Goal: Task Accomplishment & Management: Use online tool/utility

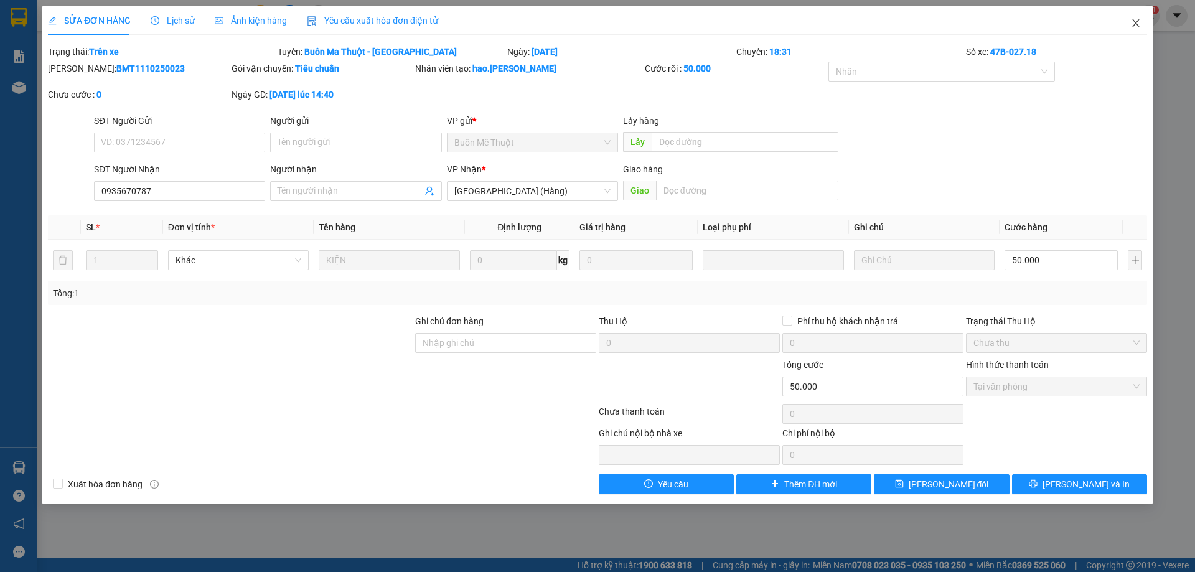
click at [1137, 21] on icon "close" at bounding box center [1136, 23] width 10 height 10
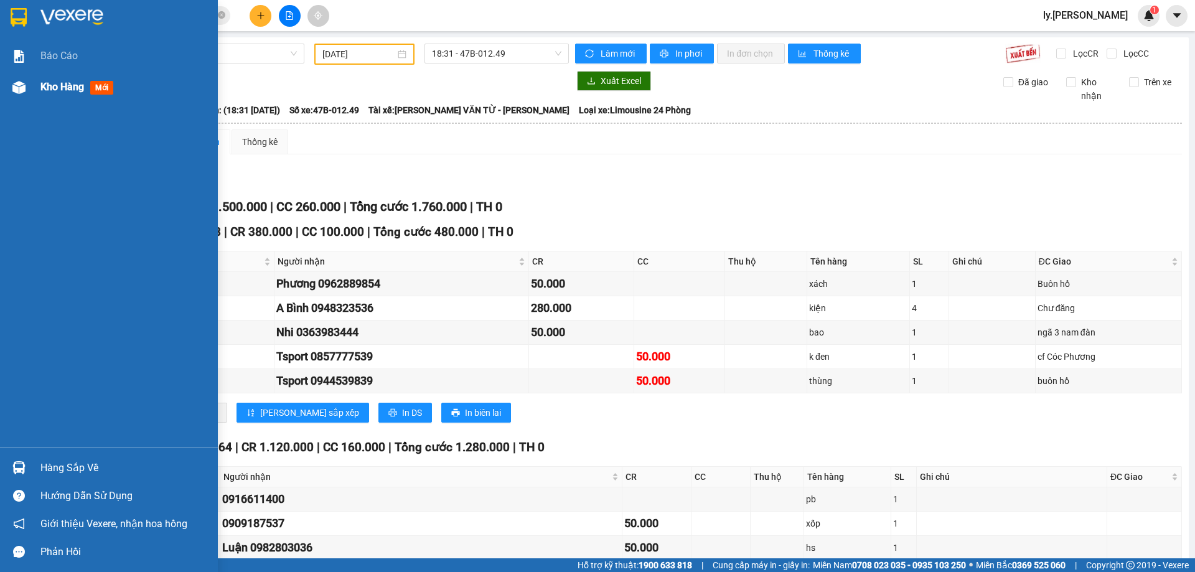
click at [44, 86] on span "Kho hàng" at bounding box center [62, 87] width 44 height 12
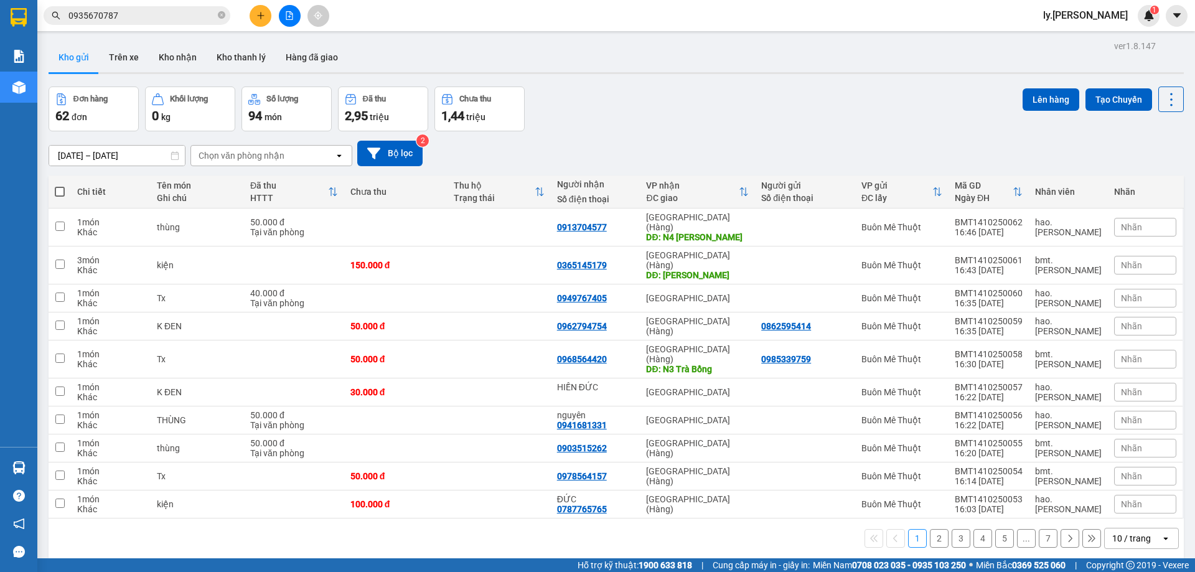
click at [279, 157] on div "Chọn văn phòng nhận" at bounding box center [241, 155] width 86 height 12
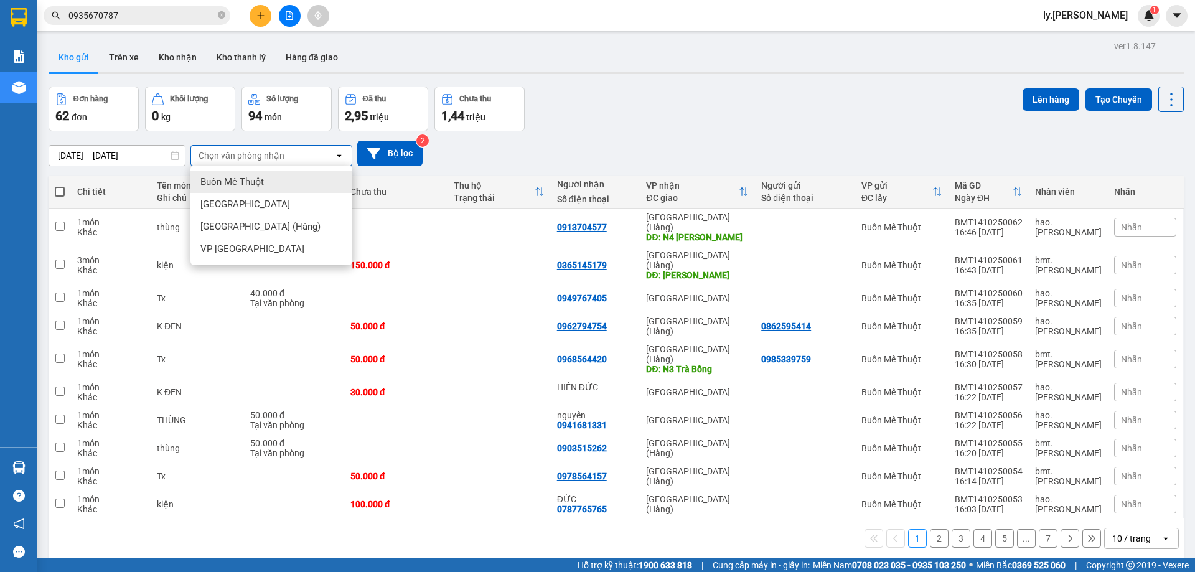
click at [230, 184] on span "Buôn Mê Thuột" at bounding box center [231, 181] width 63 height 12
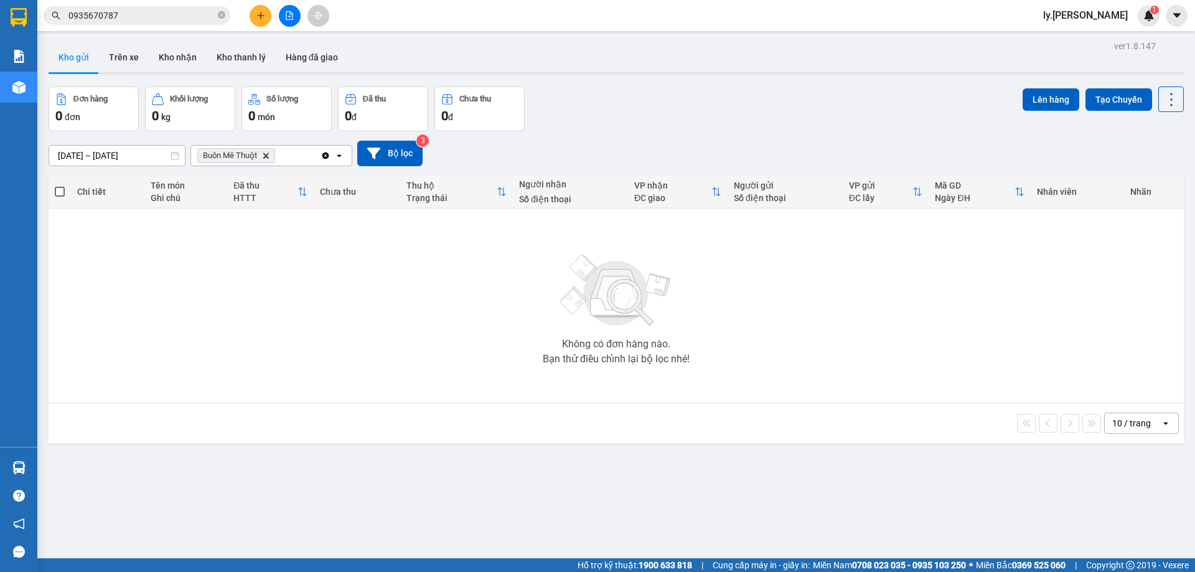
click at [266, 155] on icon "Buôn Mê Thuột, close by backspace" at bounding box center [266, 155] width 6 height 6
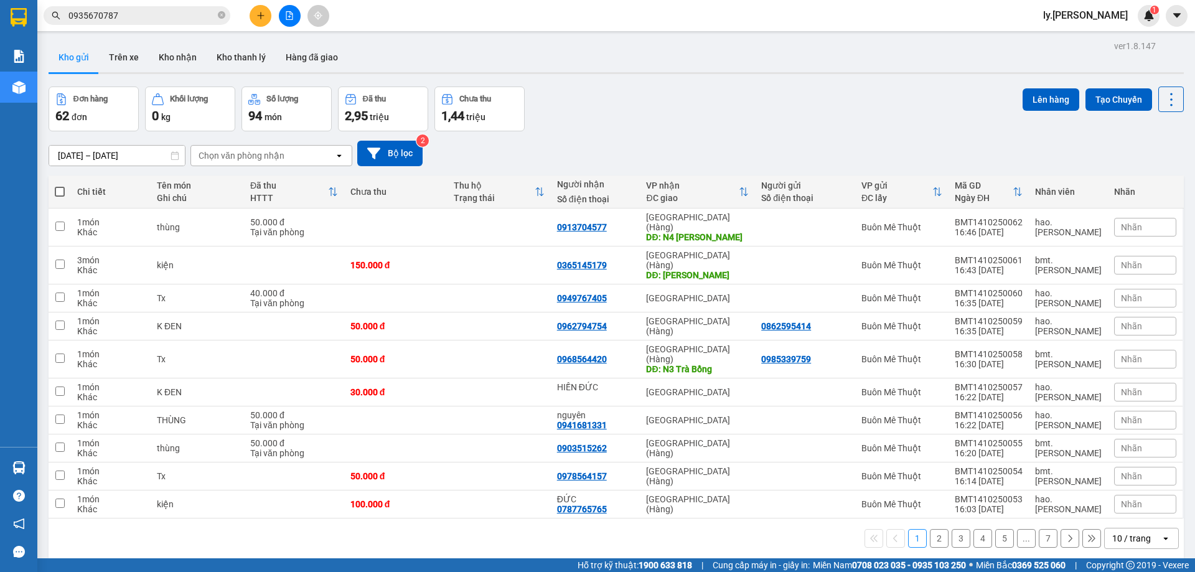
click at [638, 109] on div "Đơn hàng 62 đơn [PERSON_NAME] 0 kg Số [PERSON_NAME] 94 món Đã thu 2,95 [PERSON_…" at bounding box center [616, 108] width 1135 height 45
click at [285, 16] on icon "file-add" at bounding box center [289, 15] width 9 height 9
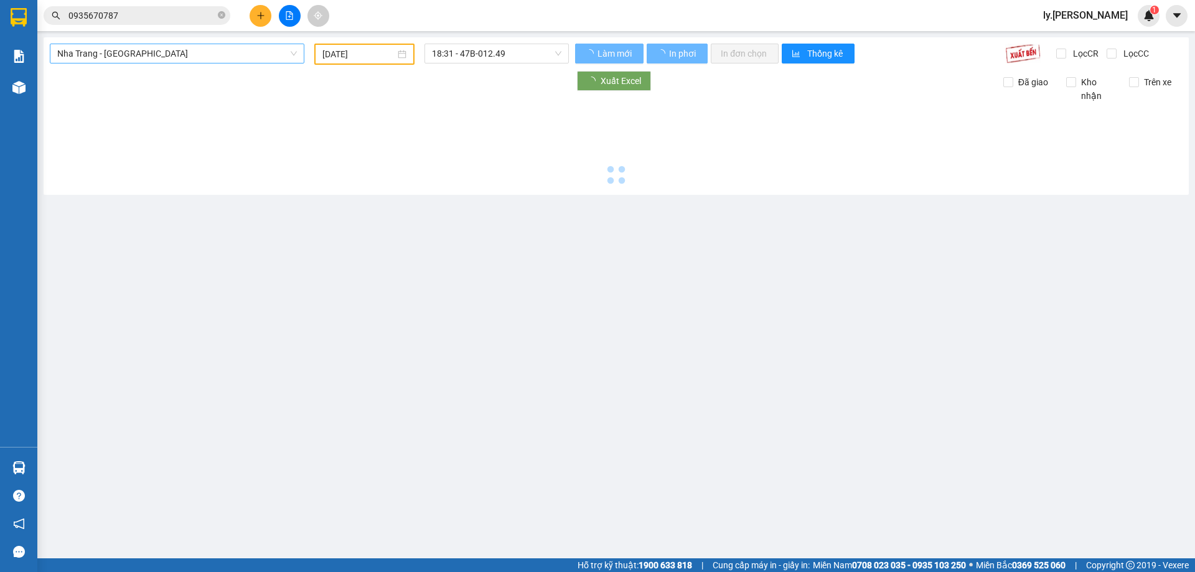
click at [151, 54] on span "Nha Trang - [GEOGRAPHIC_DATA]" at bounding box center [177, 53] width 240 height 19
type input "[DATE]"
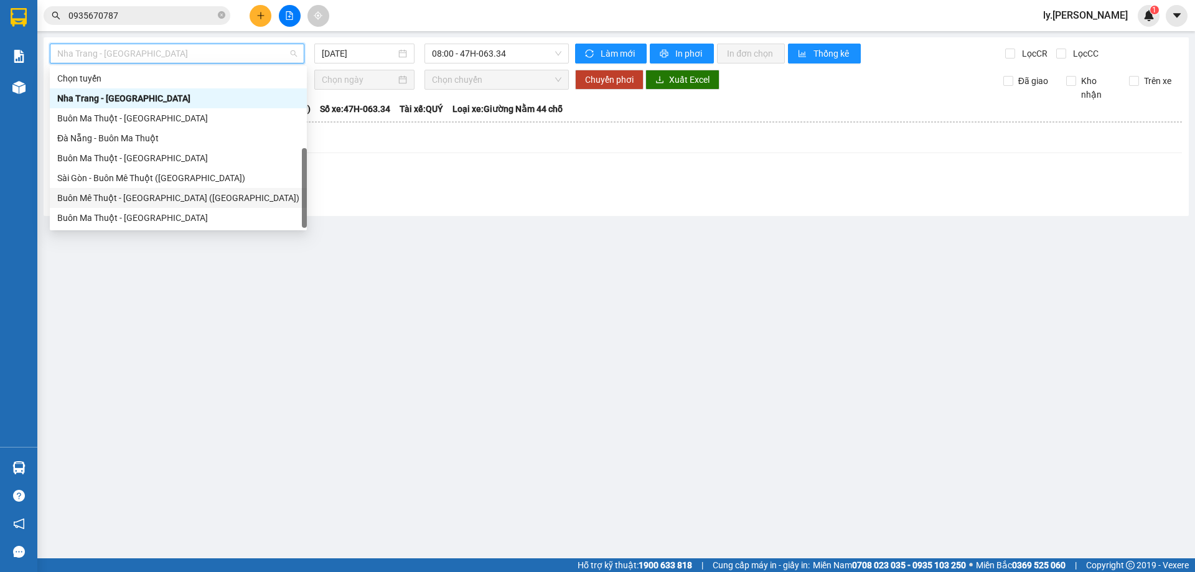
scroll to position [20, 0]
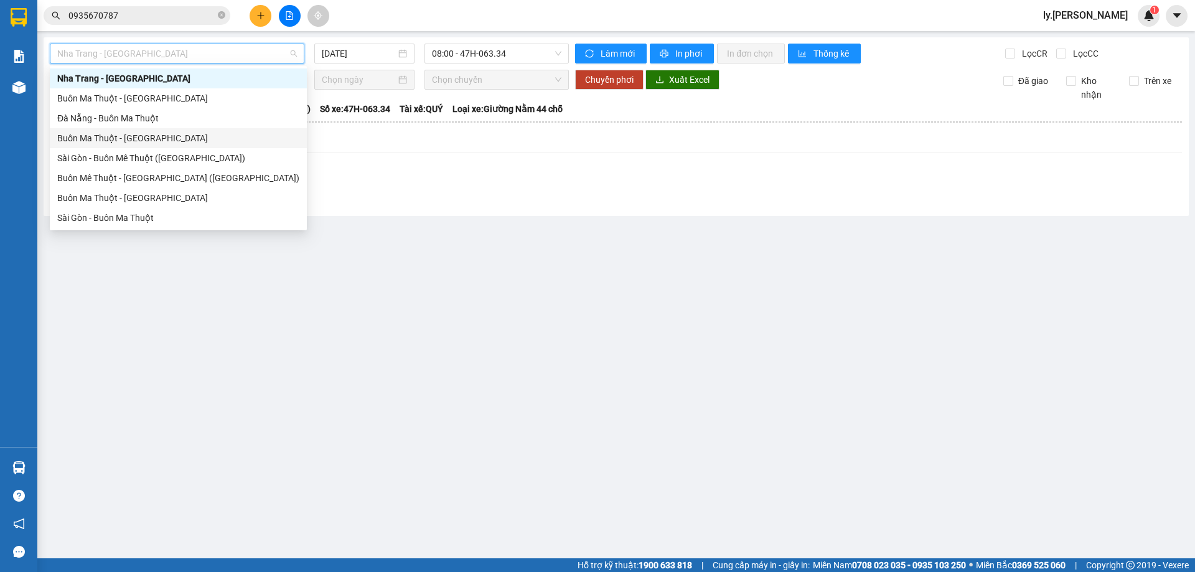
click at [124, 136] on div "Buôn Ma Thuột - [GEOGRAPHIC_DATA]" at bounding box center [178, 138] width 242 height 14
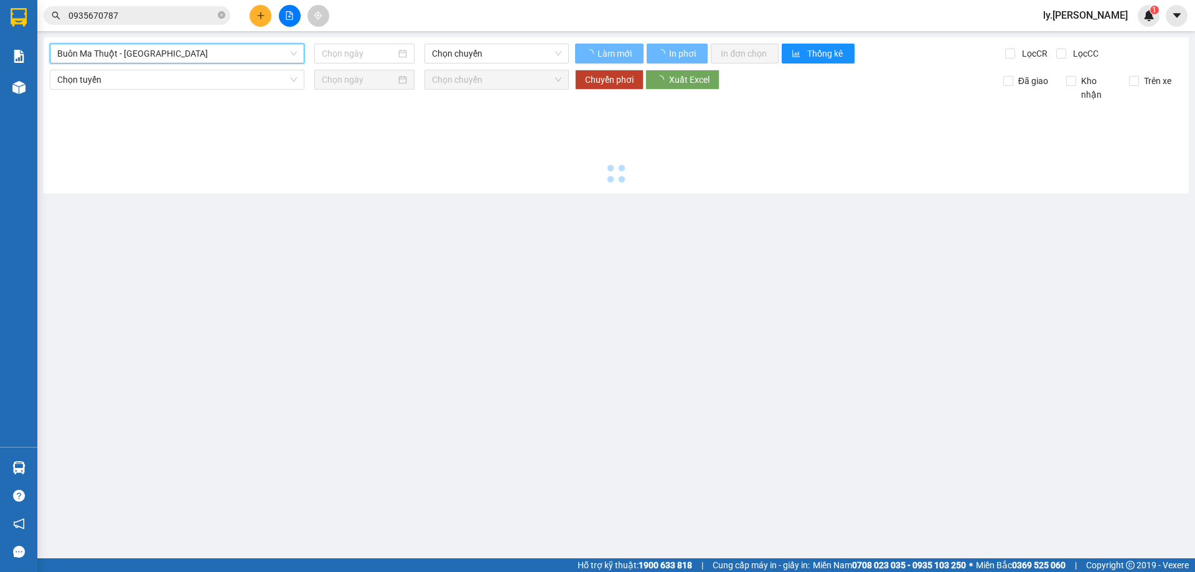
type input "[DATE]"
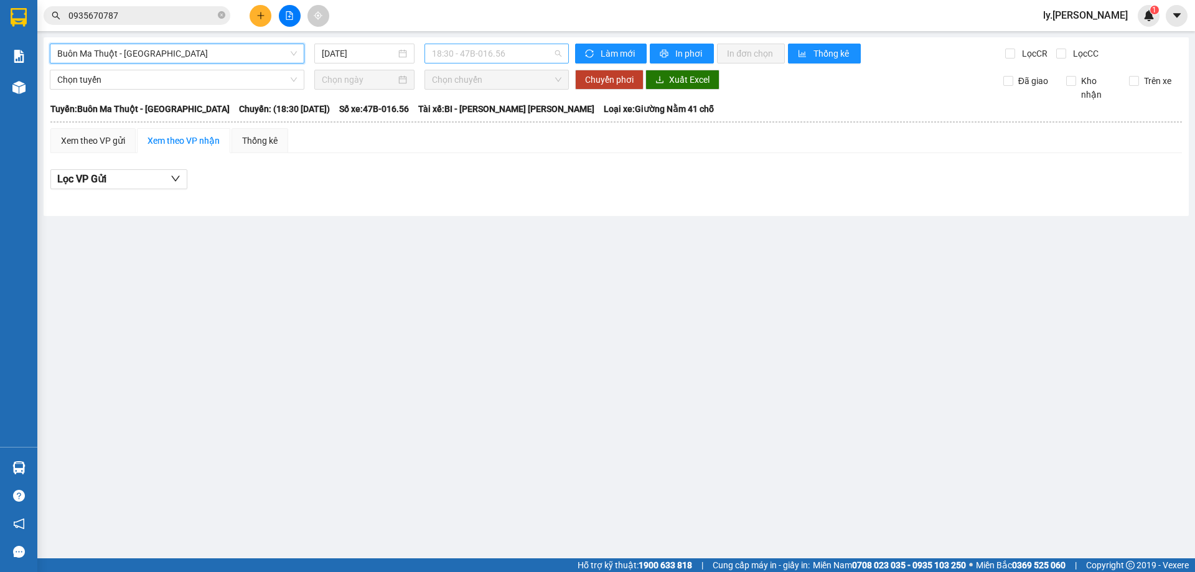
click at [526, 49] on span "18:30 - 47B-016.56" at bounding box center [496, 53] width 129 height 19
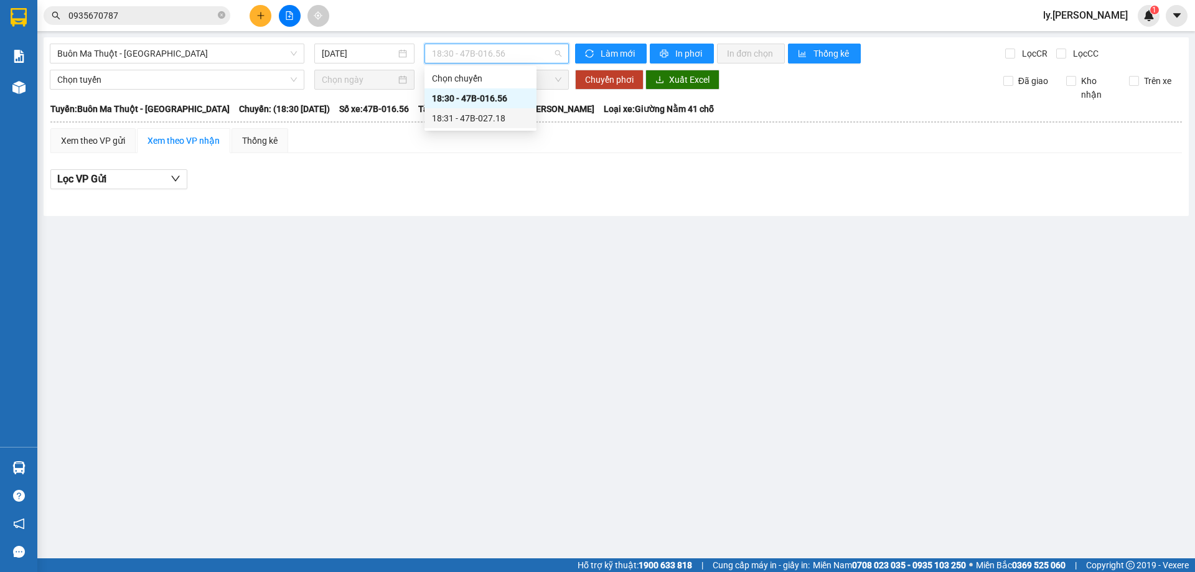
click at [506, 114] on div "18:31 - 47B-027.18" at bounding box center [480, 118] width 97 height 14
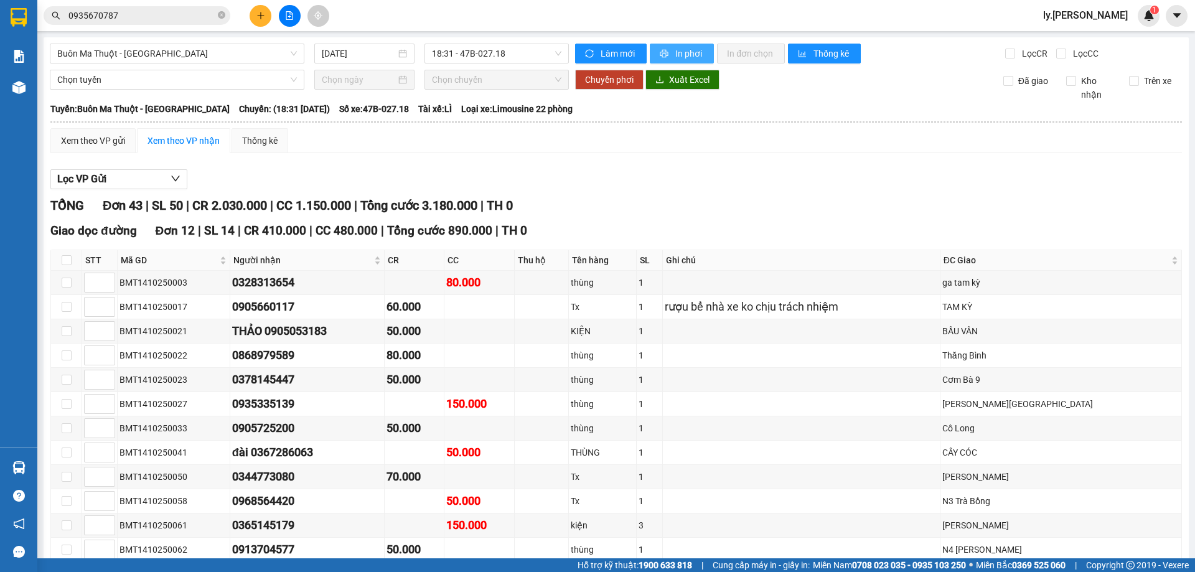
click at [694, 45] on button "In phơi" at bounding box center [682, 54] width 64 height 20
click at [704, 53] on button "In phơi" at bounding box center [682, 54] width 64 height 20
